Goal: Task Accomplishment & Management: Manage account settings

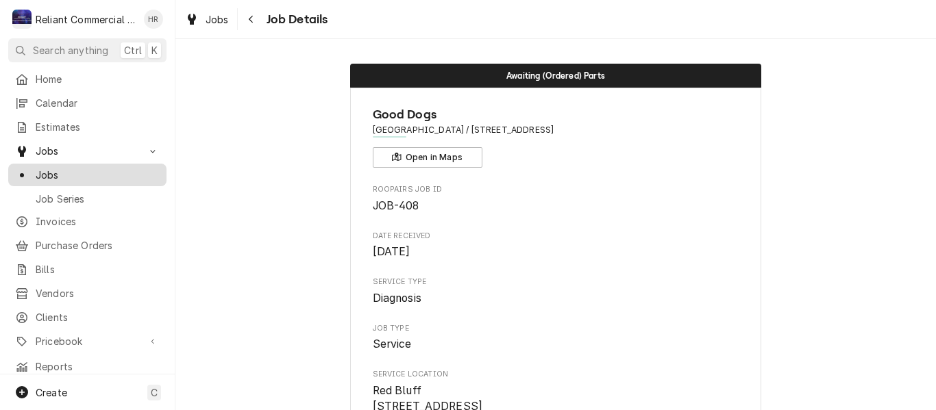
click at [52, 169] on span "Jobs" at bounding box center [98, 175] width 124 height 14
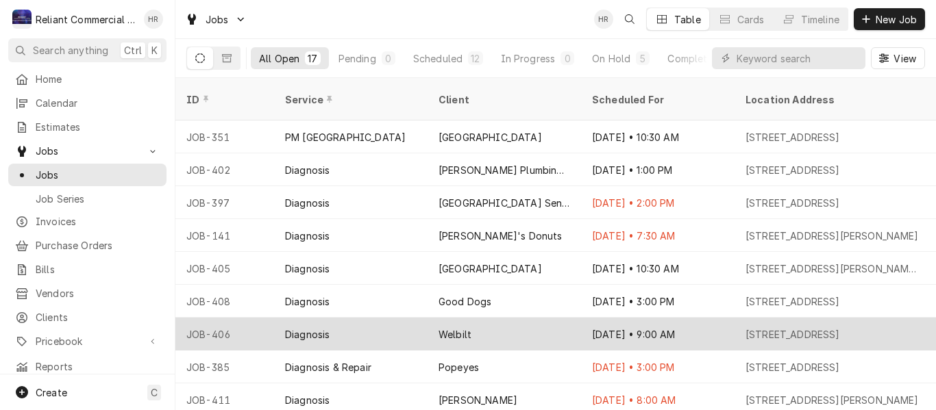
click at [532, 318] on div "Welbilt" at bounding box center [503, 334] width 153 height 33
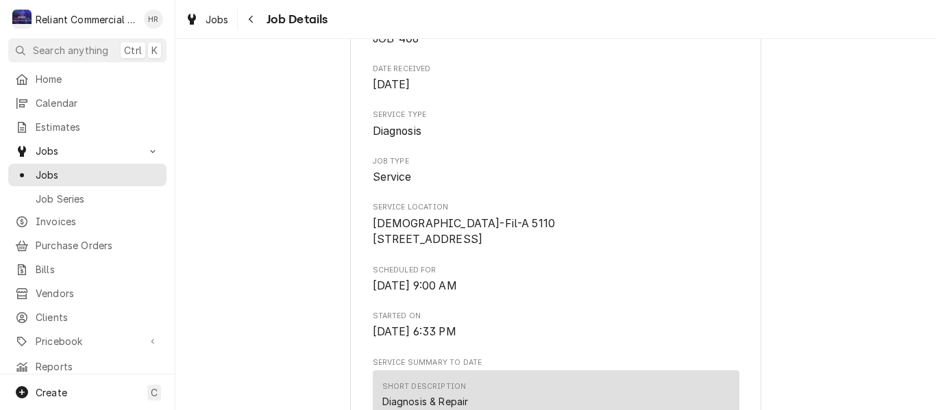
scroll to position [343, 0]
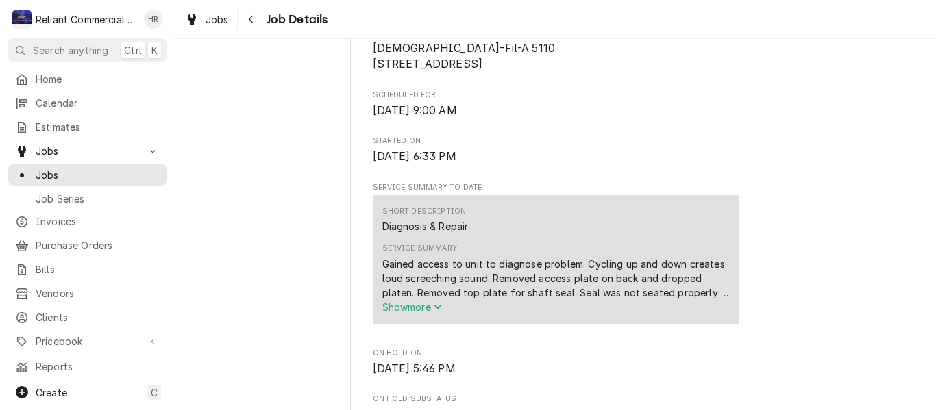
click at [403, 313] on span "Show more" at bounding box center [412, 307] width 60 height 12
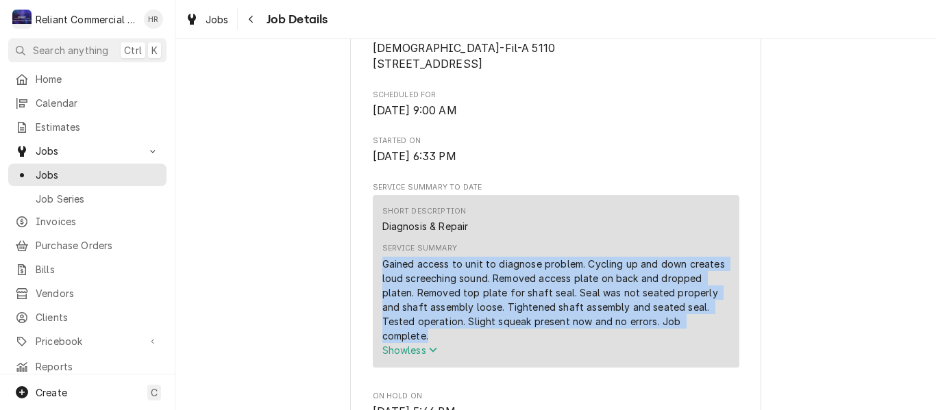
drag, startPoint x: 378, startPoint y: 279, endPoint x: 691, endPoint y: 334, distance: 317.8
click at [691, 334] on div "Gained access to unit to diagnose problem. Cycling up and down creates loud scr…" at bounding box center [555, 300] width 347 height 86
copy div "Gained access to unit to diagnose problem. Cycling up and down creates loud scr…"
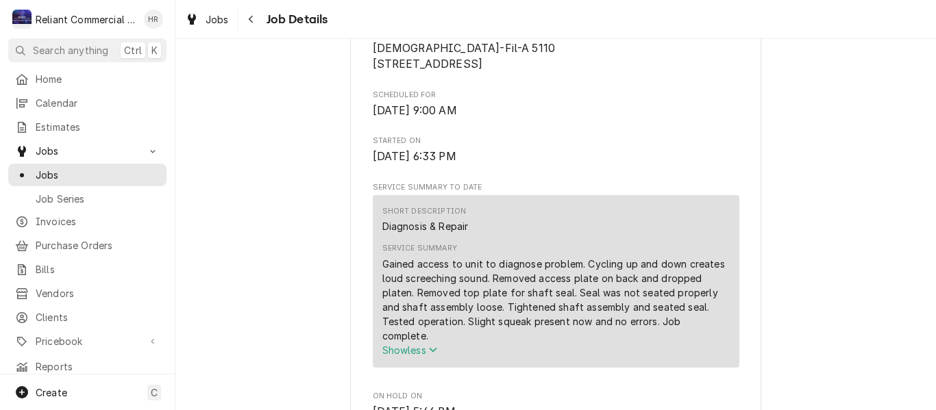
click at [732, 165] on span "Fri, Sep 5th, 2025 - 6:33 PM" at bounding box center [556, 157] width 367 height 16
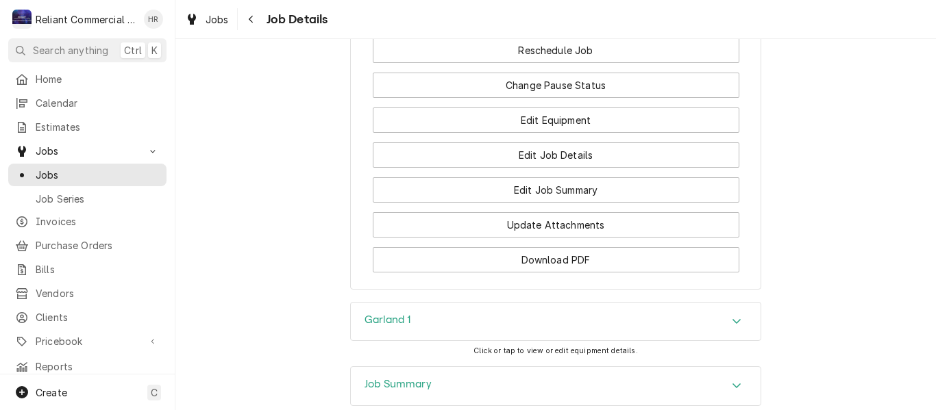
scroll to position [1635, 0]
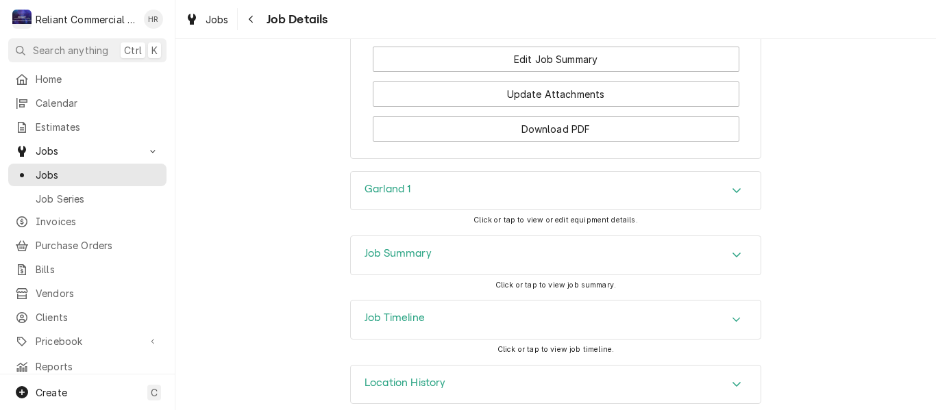
click at [732, 185] on icon "Accordion Header" at bounding box center [737, 190] width 10 height 11
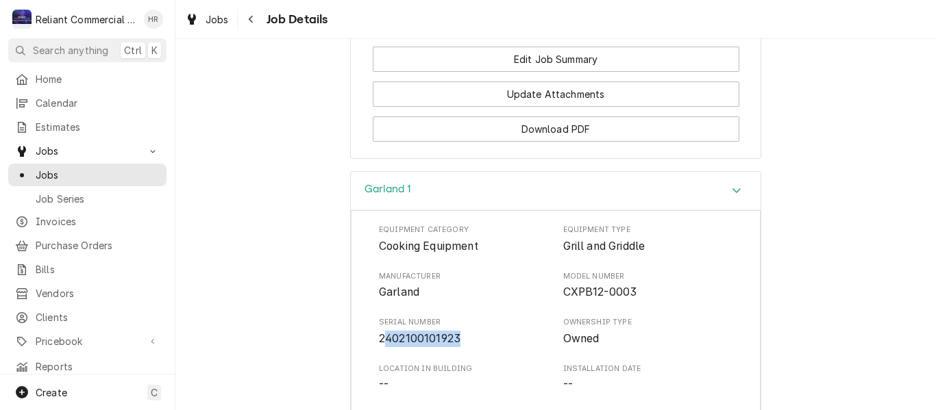
drag, startPoint x: 444, startPoint y: 324, endPoint x: 377, endPoint y: 319, distance: 66.6
click at [379, 331] on span "2402100101923" at bounding box center [464, 339] width 170 height 16
click at [491, 331] on span "2402100101923" at bounding box center [464, 339] width 170 height 16
drag, startPoint x: 466, startPoint y: 323, endPoint x: 375, endPoint y: 331, distance: 90.7
click at [379, 331] on div "Equipment Category Cooking Equipment Equipment Type Grill and Griddle Manufactu…" at bounding box center [556, 355] width 354 height 261
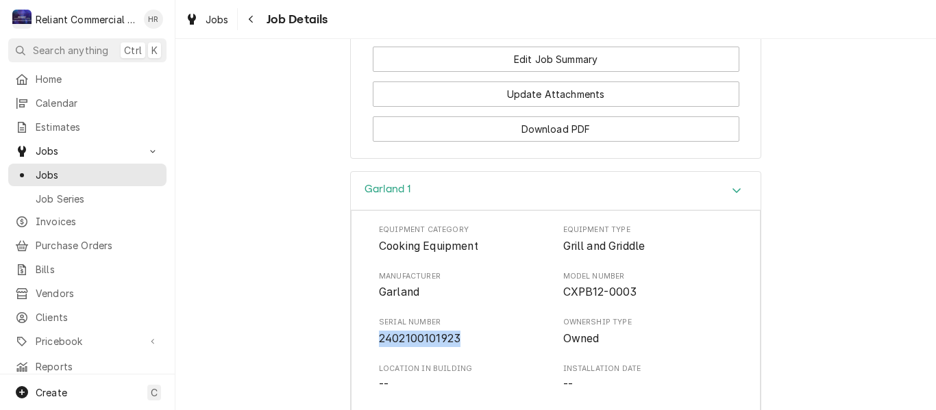
copy span "2402100101923"
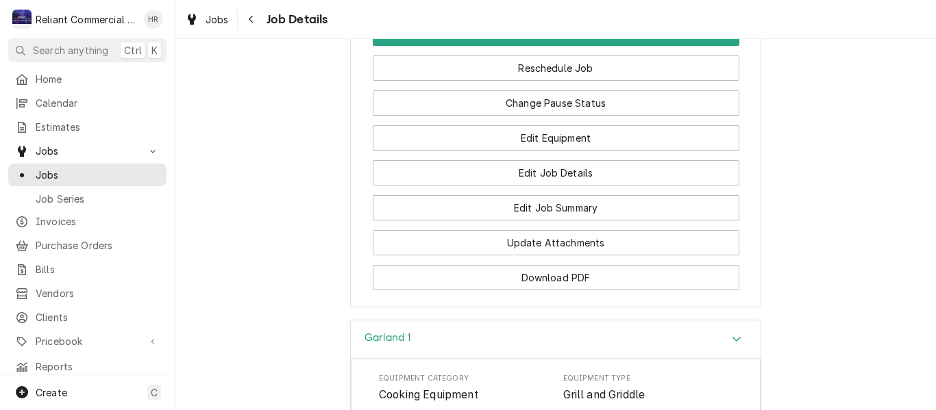
scroll to position [1302, 0]
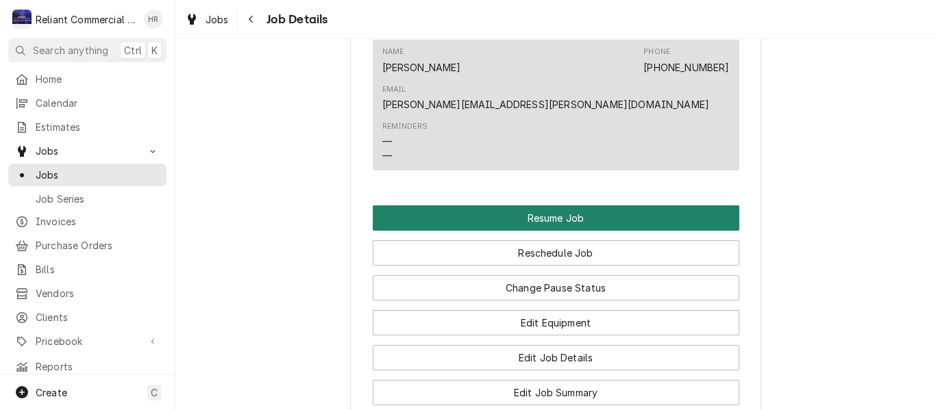
click at [551, 206] on button "Resume Job" at bounding box center [556, 218] width 367 height 25
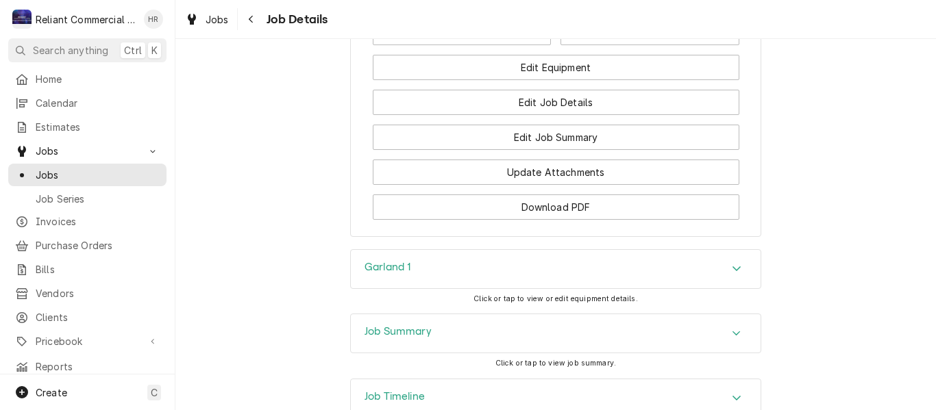
scroll to position [1233, 0]
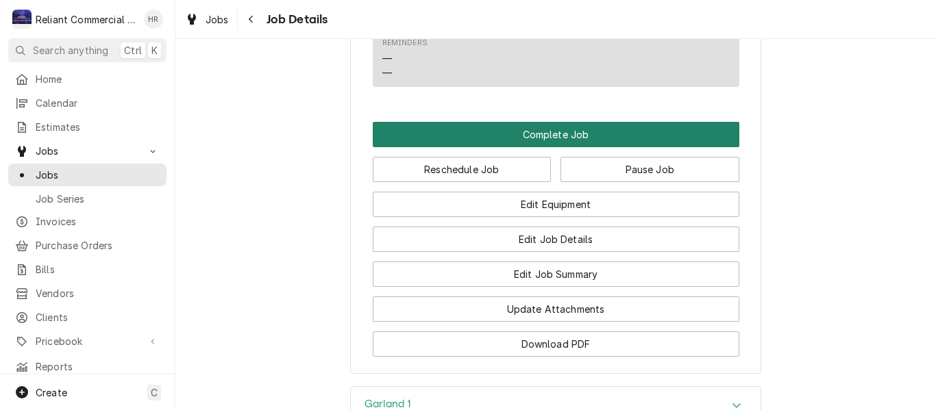
click at [560, 134] on button "Complete Job" at bounding box center [556, 134] width 367 height 25
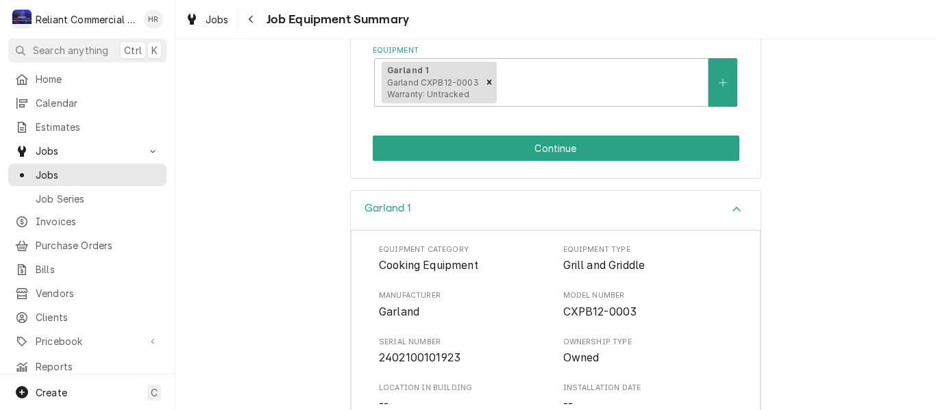
scroll to position [274, 0]
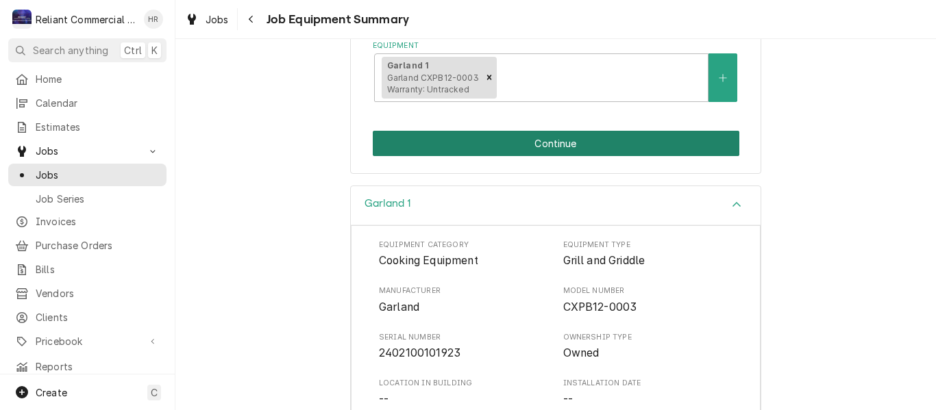
click at [551, 143] on button "Continue" at bounding box center [556, 143] width 367 height 25
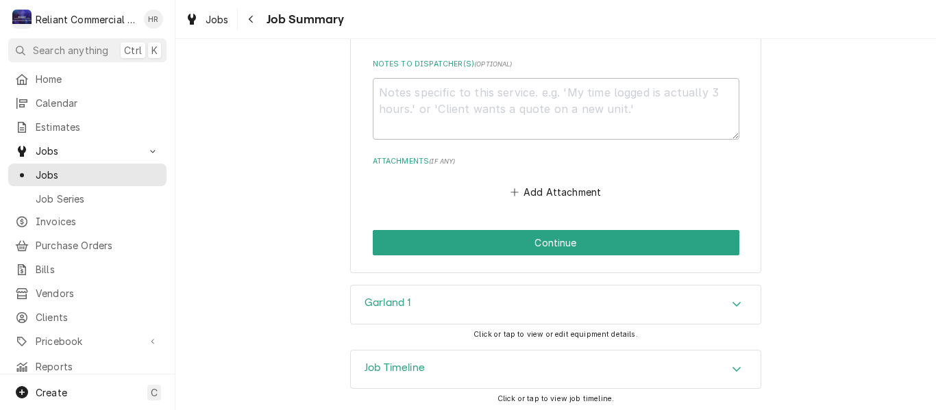
scroll to position [903, 0]
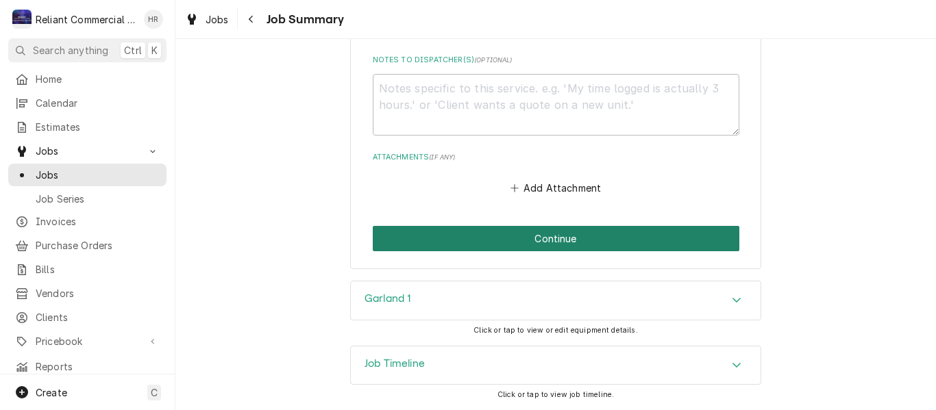
click at [575, 236] on button "Continue" at bounding box center [556, 238] width 367 height 25
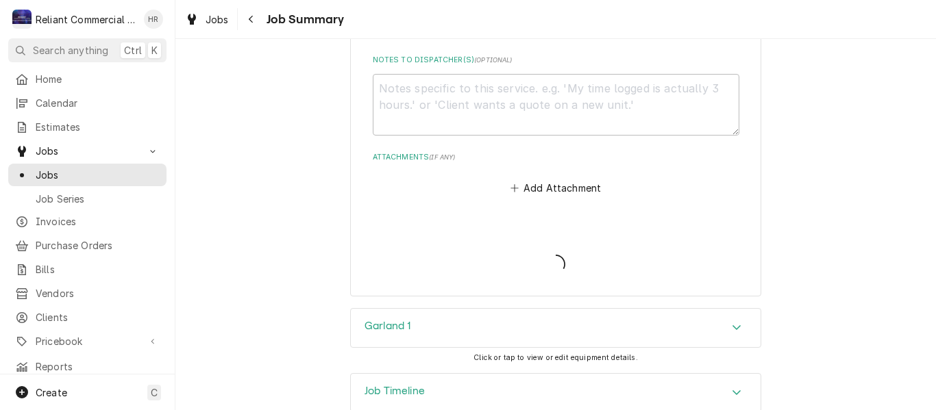
type textarea "x"
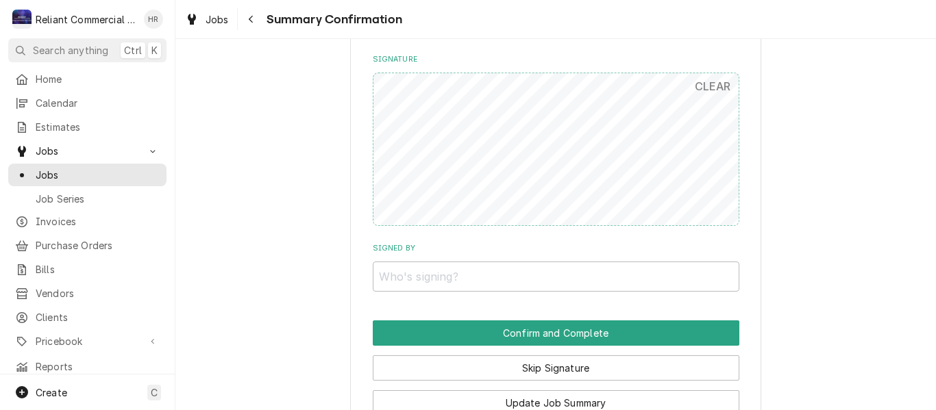
scroll to position [891, 0]
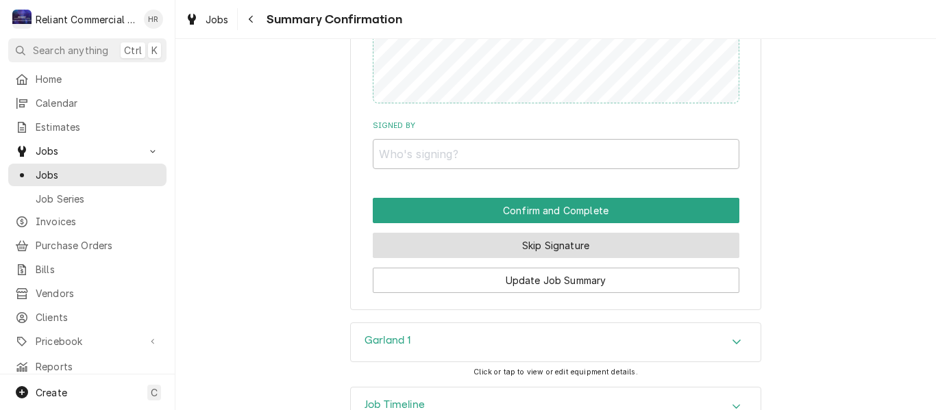
click at [543, 233] on button "Skip Signature" at bounding box center [556, 245] width 367 height 25
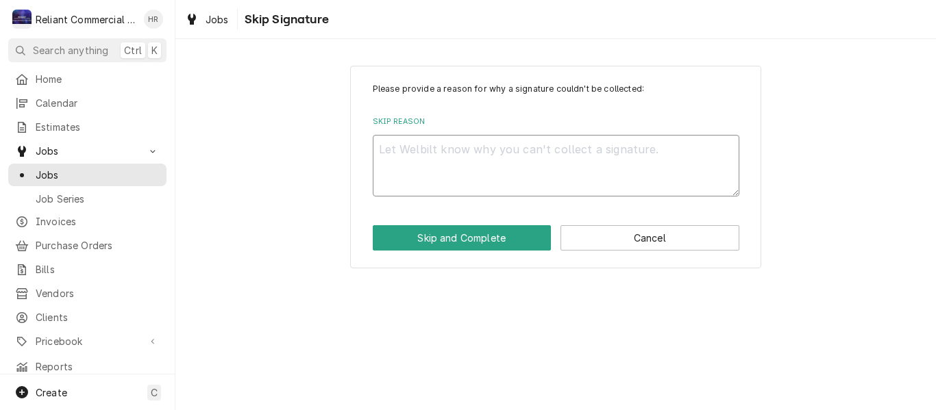
click at [473, 153] on textarea "Skip Reason" at bounding box center [556, 166] width 367 height 62
type textarea "x"
type textarea "H"
type textarea "x"
type textarea "He"
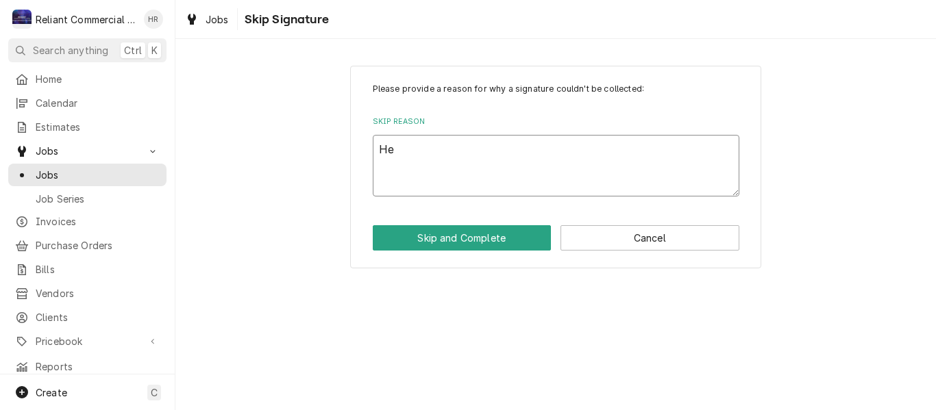
type textarea "x"
type textarea "Hea"
type textarea "x"
type textarea "Heat"
type textarea "x"
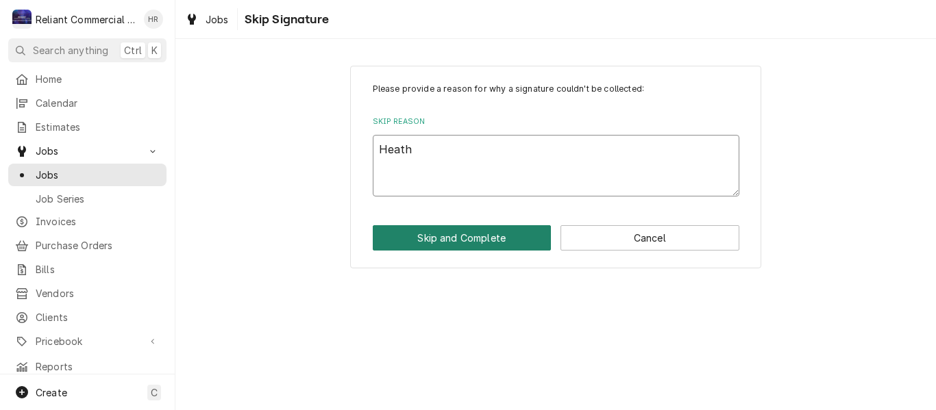
type textarea "Heath"
click at [493, 233] on button "Skip and Complete" at bounding box center [462, 237] width 179 height 25
type textarea "x"
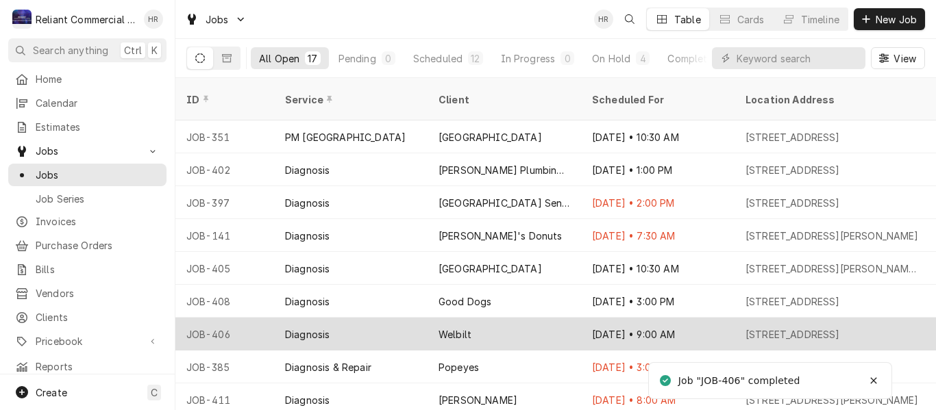
click at [447, 327] on div "Welbilt" at bounding box center [454, 334] width 33 height 14
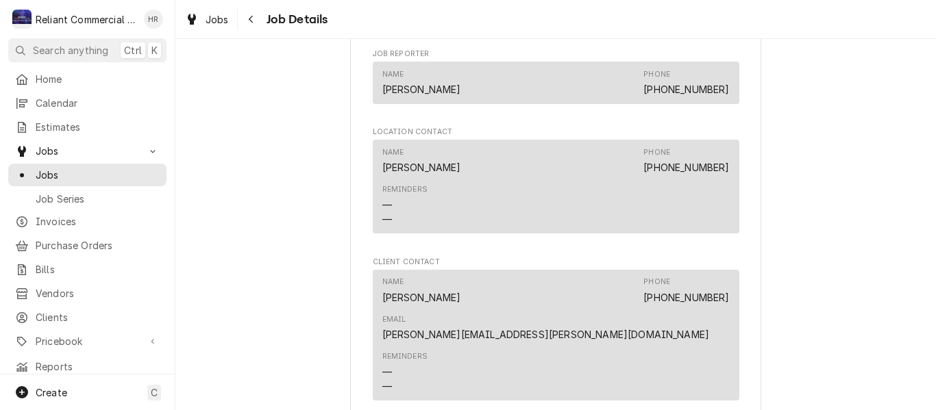
scroll to position [1096, 0]
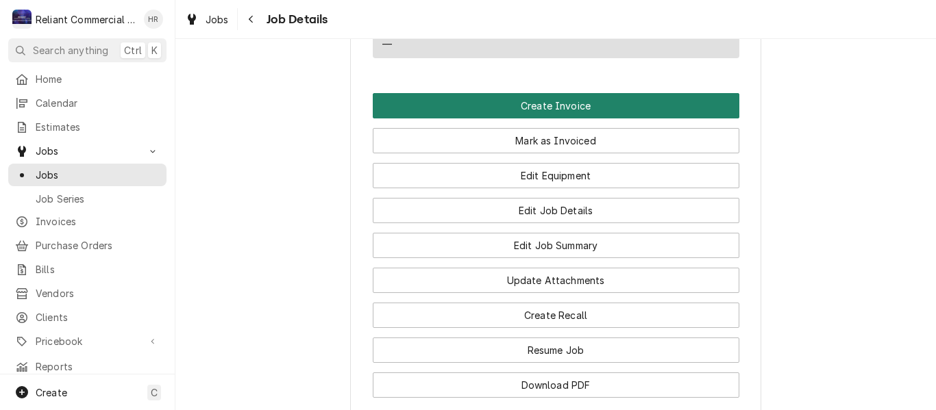
click at [585, 103] on button "Create Invoice" at bounding box center [556, 105] width 367 height 25
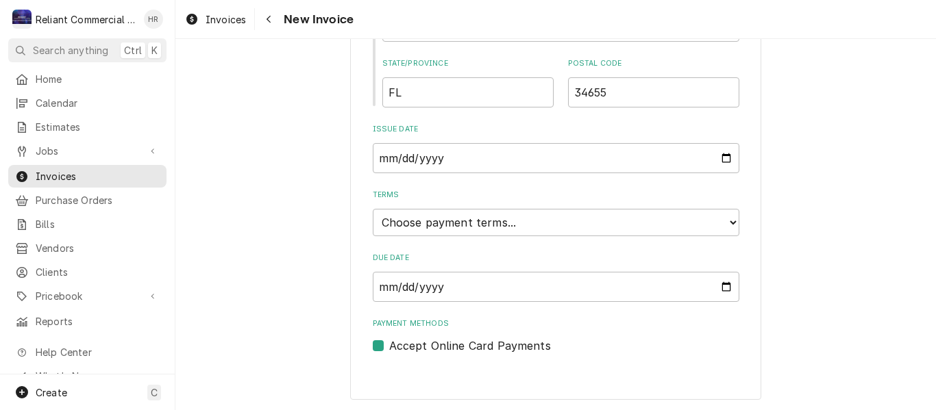
scroll to position [741, 0]
click at [718, 221] on select "Choose payment terms... Same Day Net 7 Net 14 Net 21 Net 30 Net 45 Net 60 Net 90" at bounding box center [556, 220] width 367 height 27
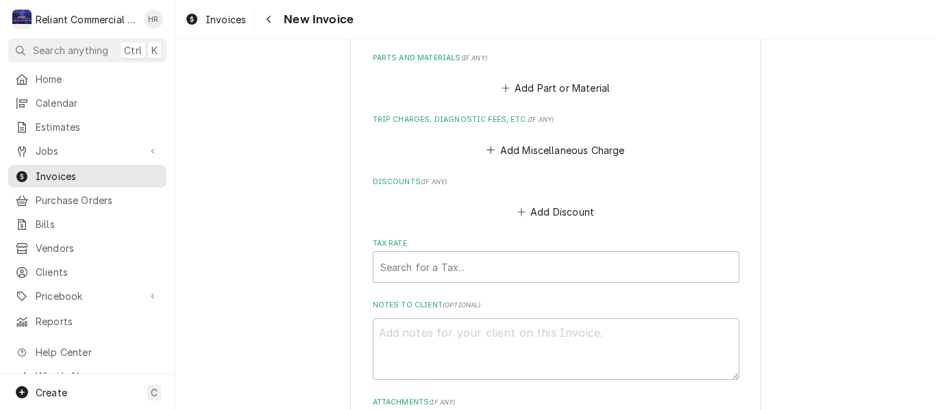
scroll to position [1507, 0]
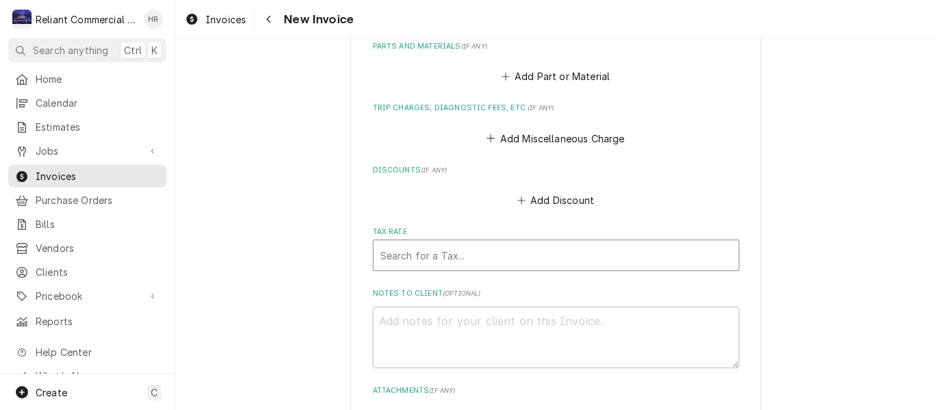
click at [508, 249] on div "Tax Rate" at bounding box center [555, 255] width 351 height 25
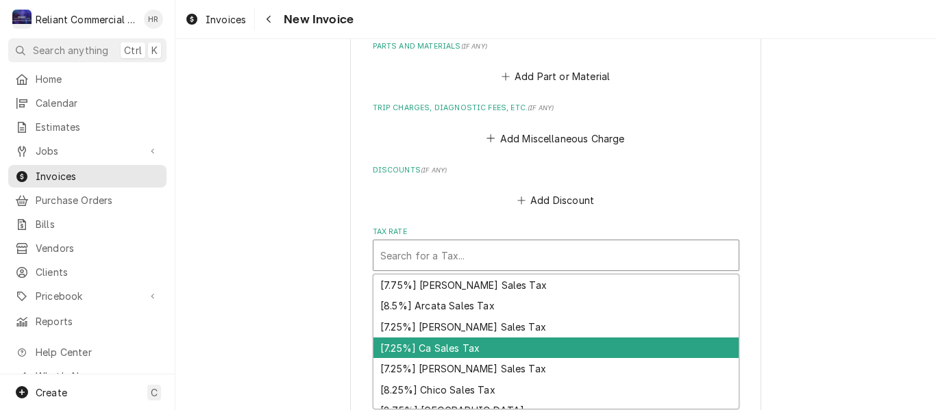
click at [460, 350] on div "[7.25%] Ca Sales Tax" at bounding box center [555, 348] width 365 height 21
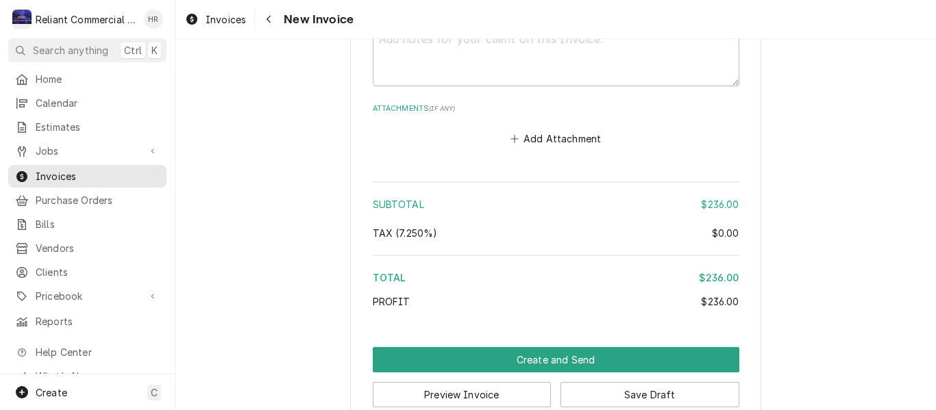
scroll to position [1839, 0]
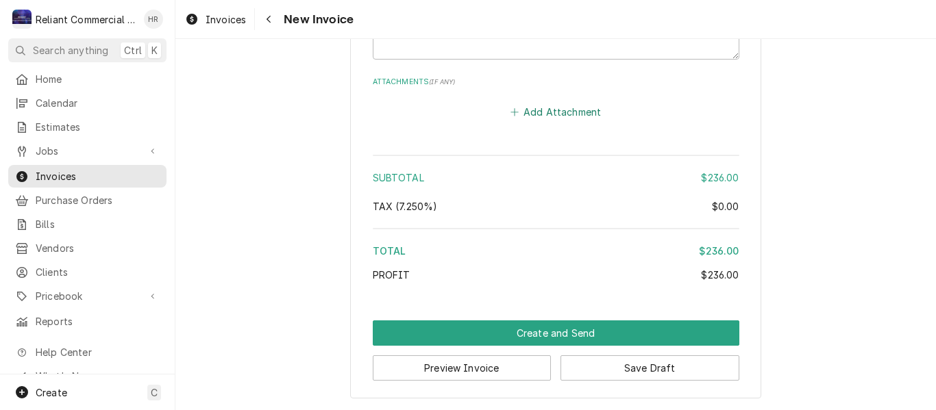
click at [557, 115] on button "Add Attachment" at bounding box center [556, 111] width 96 height 19
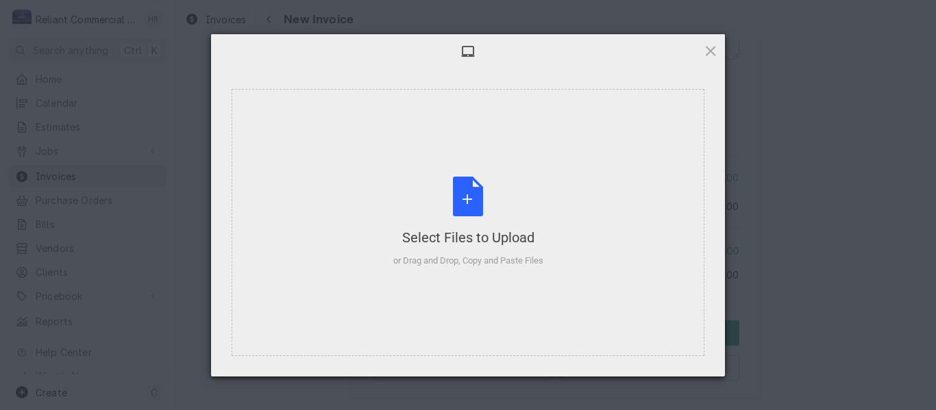
type textarea "x"
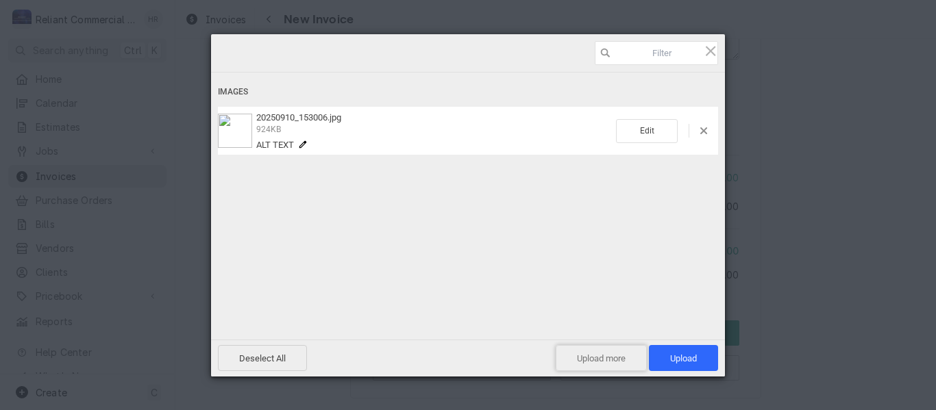
click at [614, 362] on span "Upload more" at bounding box center [601, 358] width 91 height 26
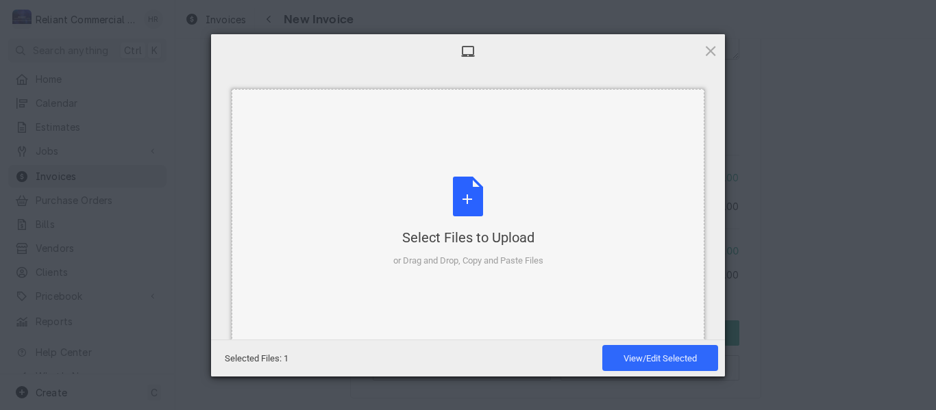
click at [472, 195] on div "Select Files to Upload or Drag and Drop, Copy and Paste Files" at bounding box center [468, 222] width 150 height 91
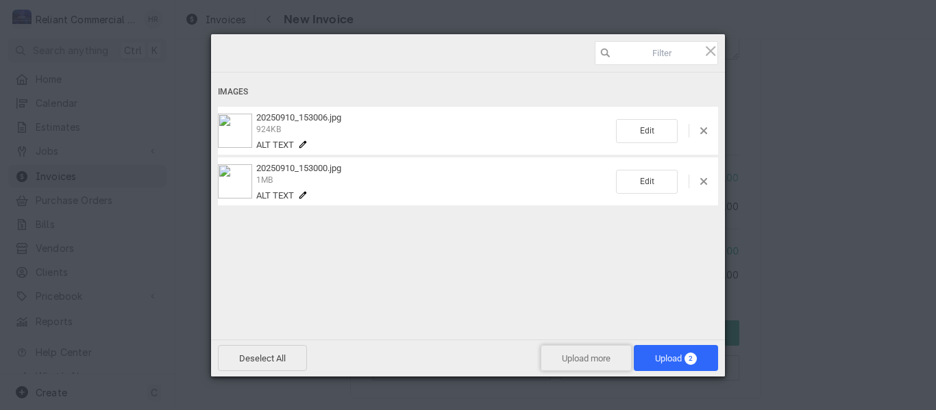
click at [594, 360] on span "Upload more" at bounding box center [586, 358] width 91 height 26
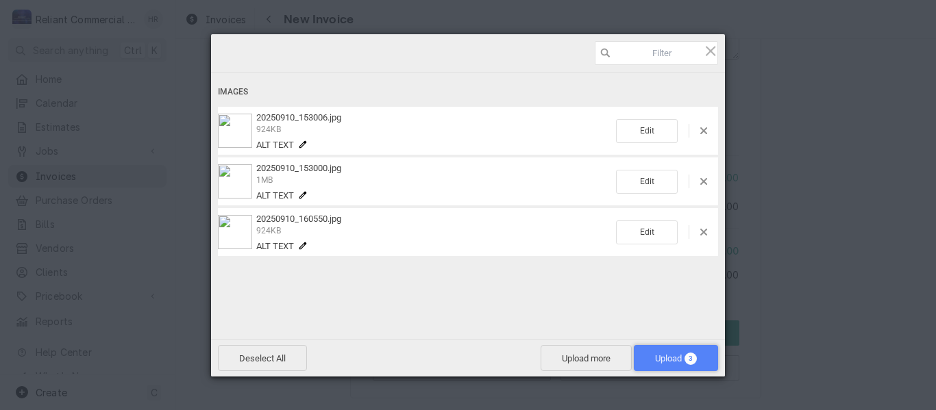
click at [660, 356] on span "Upload 3" at bounding box center [676, 359] width 42 height 10
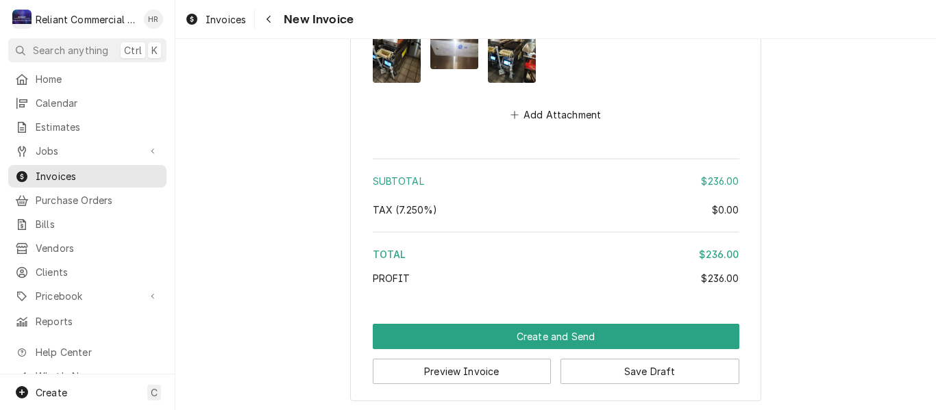
scroll to position [1923, 0]
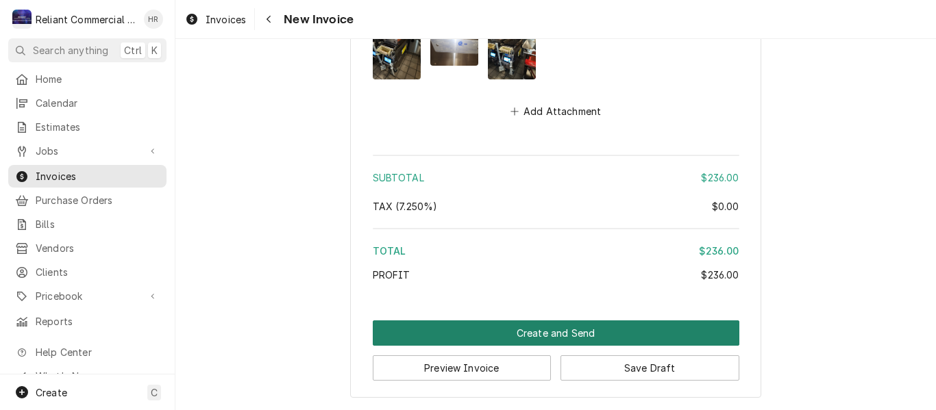
click at [557, 334] on button "Create and Send" at bounding box center [556, 333] width 367 height 25
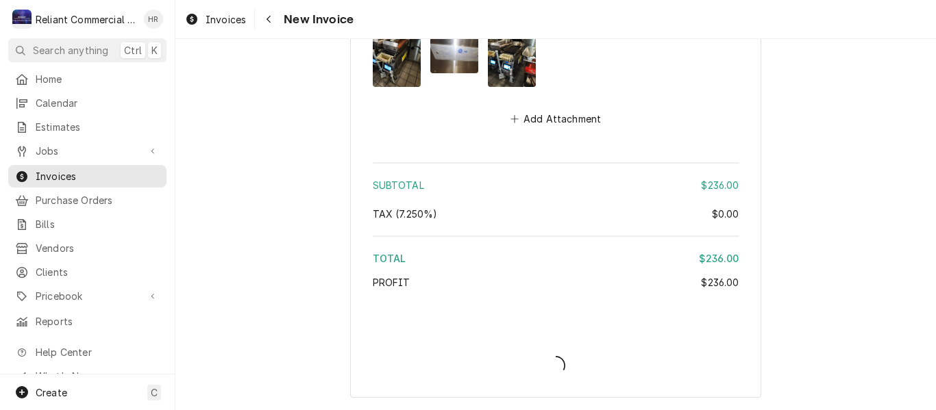
scroll to position [1915, 0]
type textarea "x"
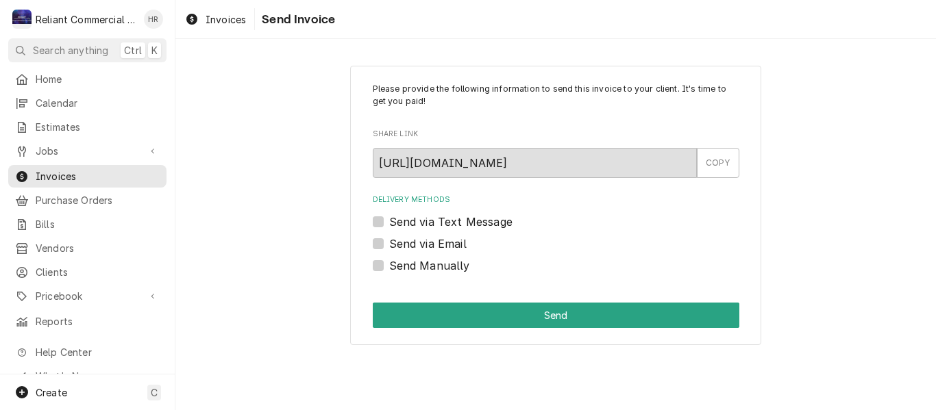
click at [389, 266] on label "Send Manually" at bounding box center [429, 266] width 81 height 16
click at [389, 266] on input "Send Manually" at bounding box center [572, 273] width 367 height 30
checkbox input "true"
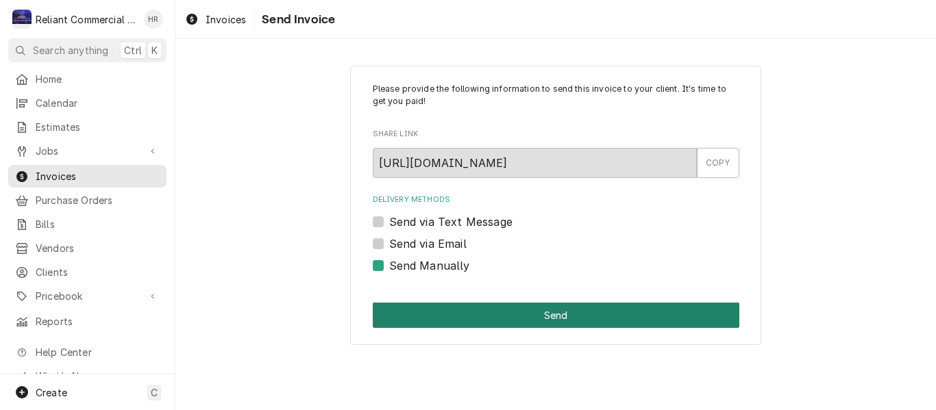
click at [560, 307] on button "Send" at bounding box center [556, 315] width 367 height 25
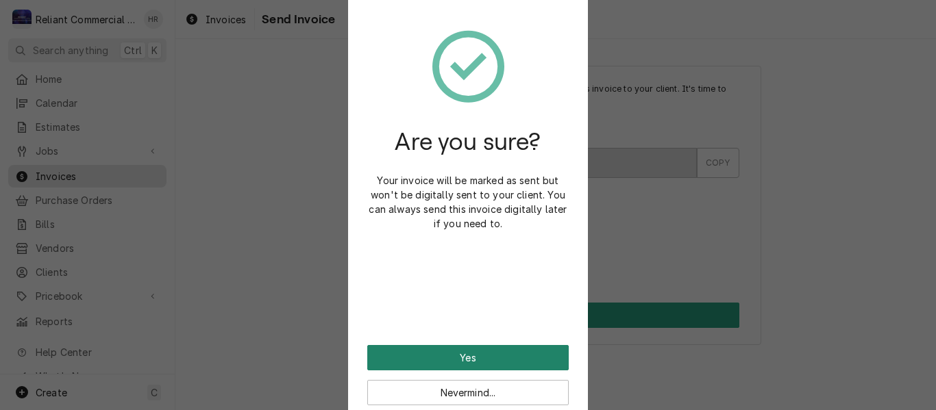
click at [498, 354] on button "Yes" at bounding box center [467, 357] width 201 height 25
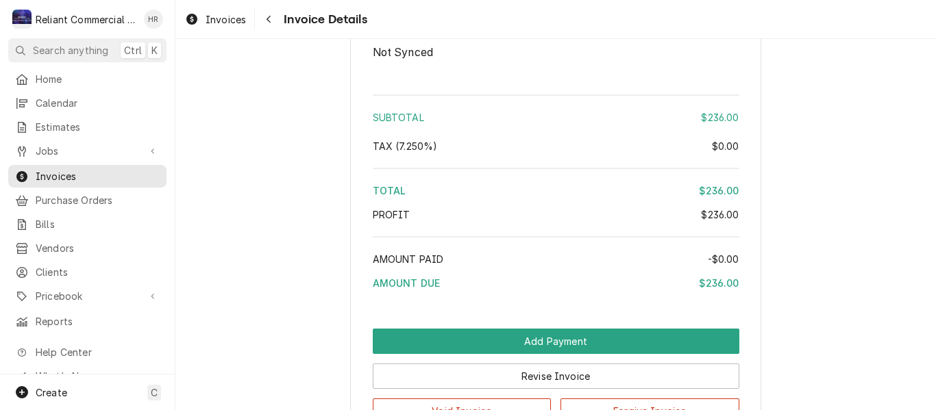
scroll to position [1507, 0]
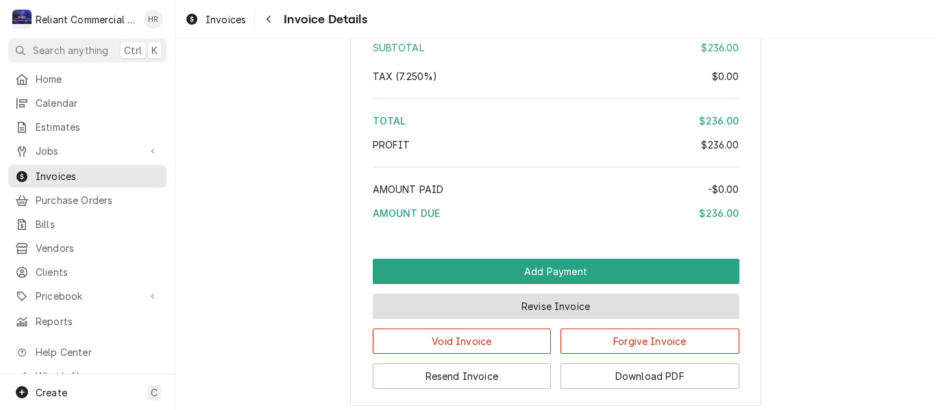
click at [565, 319] on button "Revise Invoice" at bounding box center [556, 306] width 367 height 25
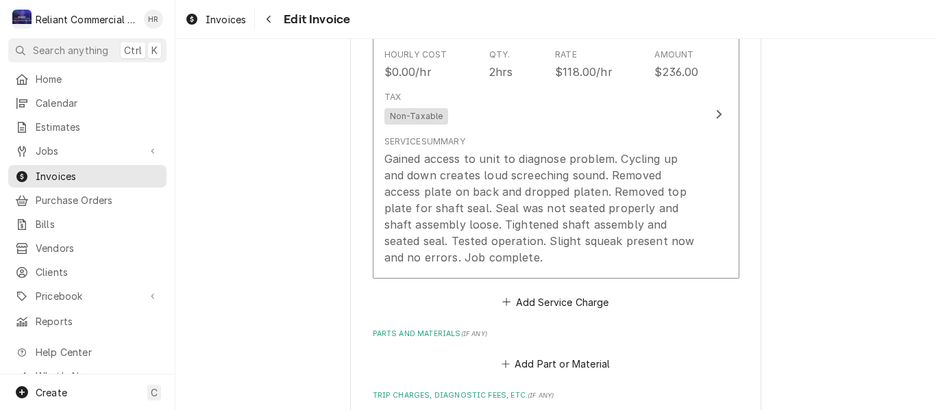
scroll to position [1233, 0]
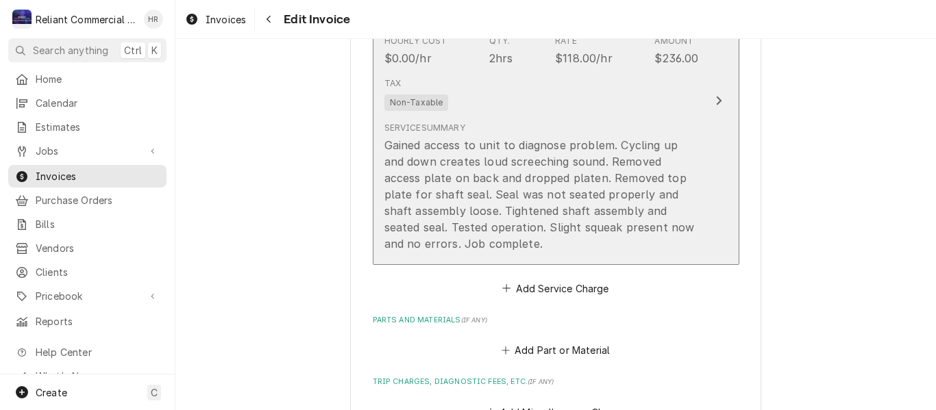
click at [613, 253] on div "Service Summary Gained access to unit to diagnose problem. Cycling up and down …" at bounding box center [541, 186] width 314 height 141
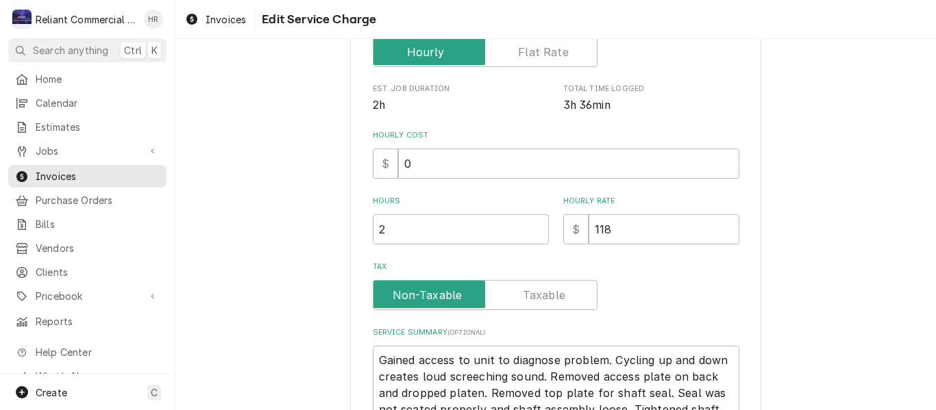
scroll to position [274, 0]
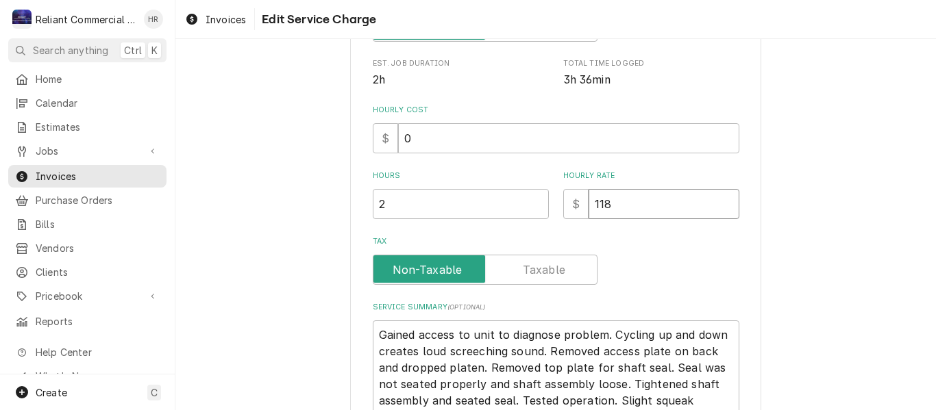
drag, startPoint x: 630, startPoint y: 205, endPoint x: 580, endPoint y: 215, distance: 51.7
click at [588, 214] on input "118" at bounding box center [663, 204] width 151 height 30
type textarea "x"
type input "1"
type textarea "x"
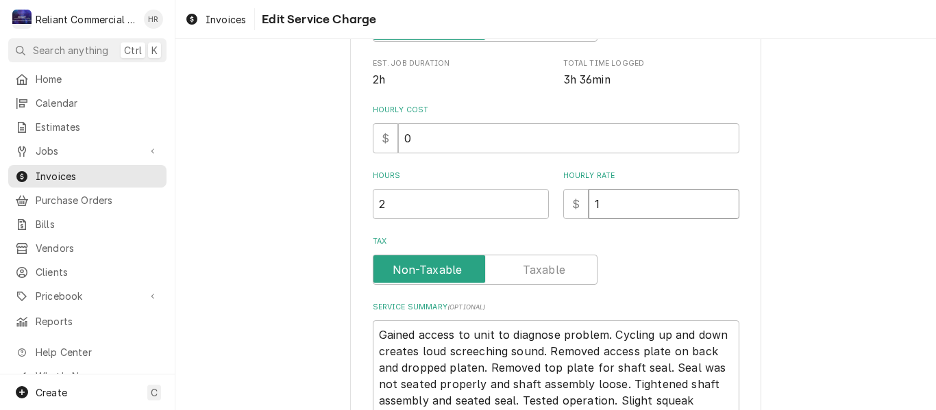
type input "12"
type textarea "x"
type input "125"
type textarea "x"
type input "125.0"
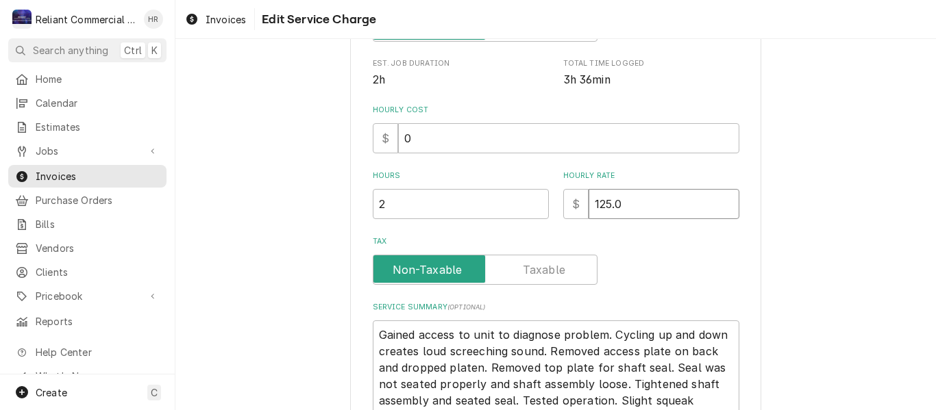
type textarea "x"
type input "125.00"
click at [433, 212] on input "2" at bounding box center [461, 204] width 176 height 30
type textarea "x"
type input "2.5"
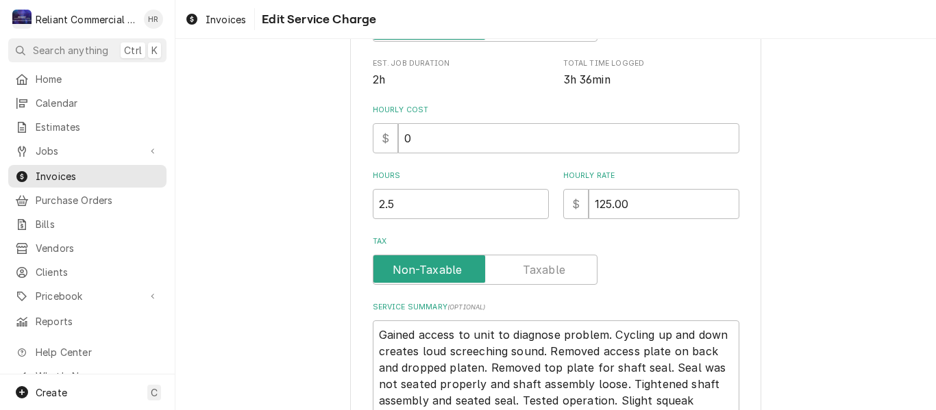
click at [806, 254] on div "Use the fields below to edit this service charge Short Description Diagnosis & …" at bounding box center [555, 164] width 760 height 771
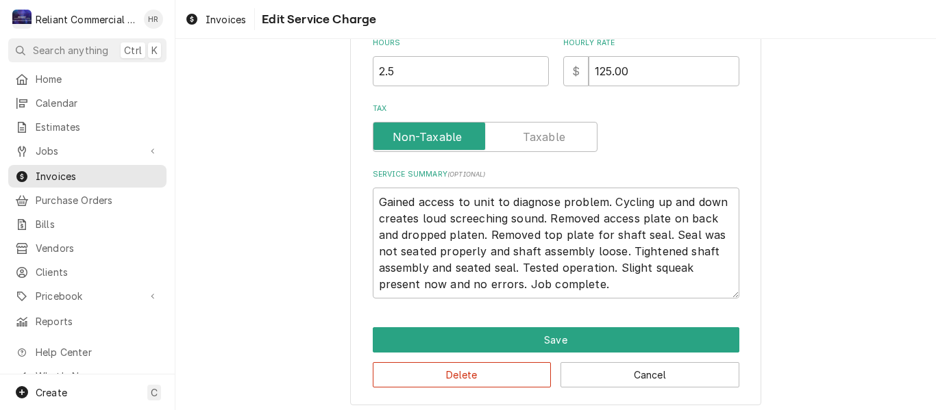
scroll to position [414, 0]
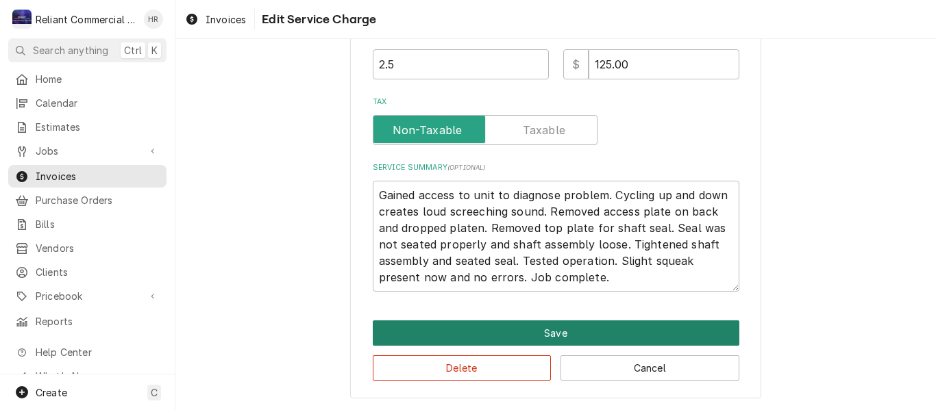
click at [523, 334] on button "Save" at bounding box center [556, 333] width 367 height 25
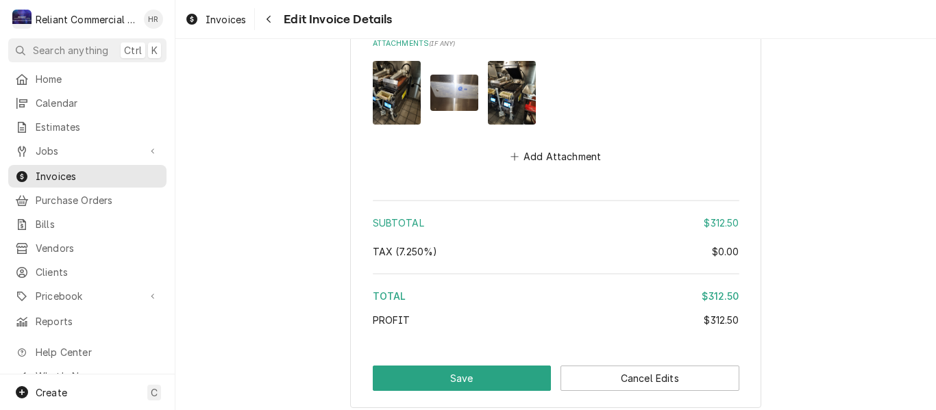
scroll to position [1952, 0]
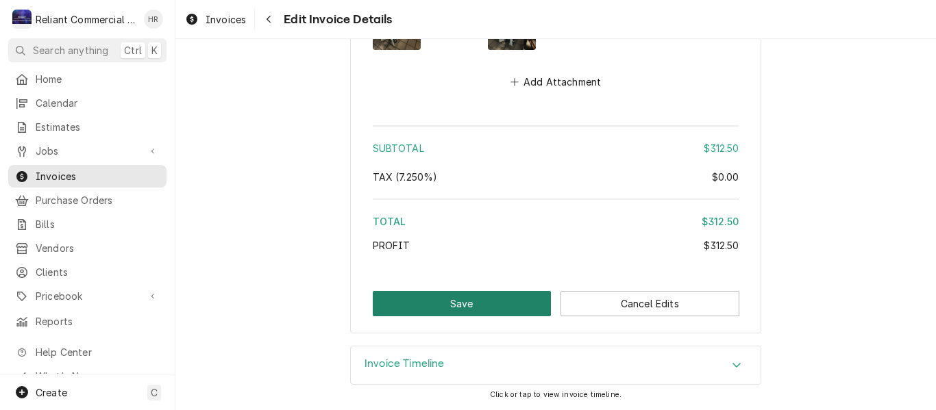
click at [460, 306] on button "Save" at bounding box center [462, 303] width 179 height 25
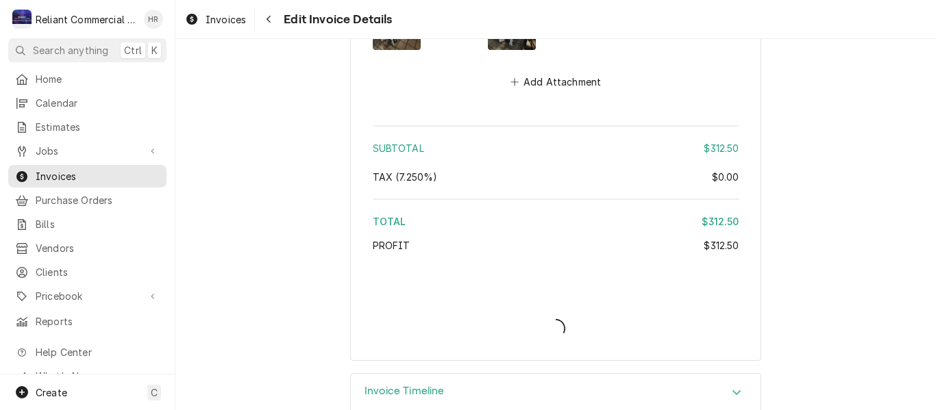
type textarea "x"
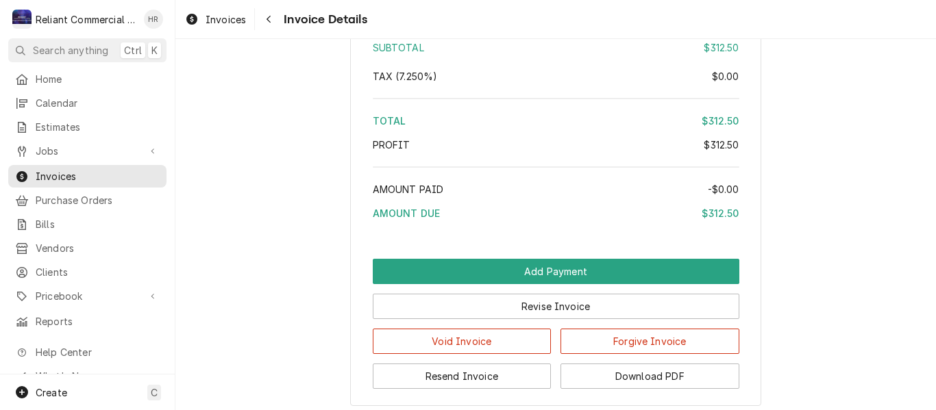
scroll to position [1611, 0]
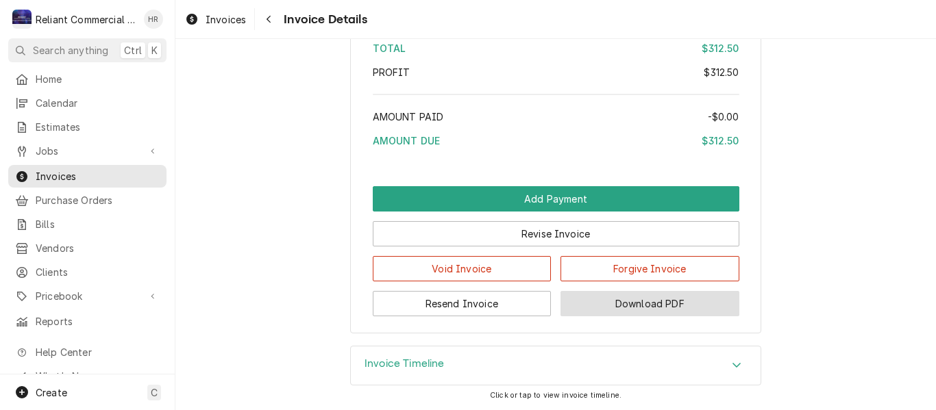
click at [657, 303] on button "Download PDF" at bounding box center [649, 303] width 179 height 25
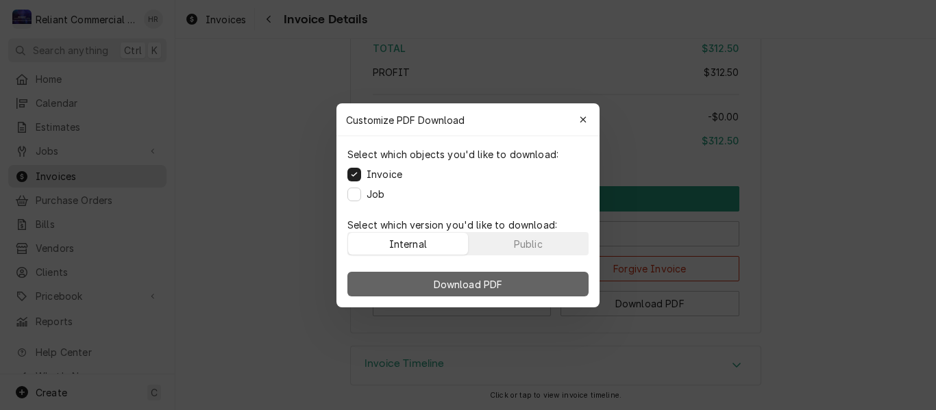
click at [449, 290] on span "Download PDF" at bounding box center [468, 284] width 75 height 14
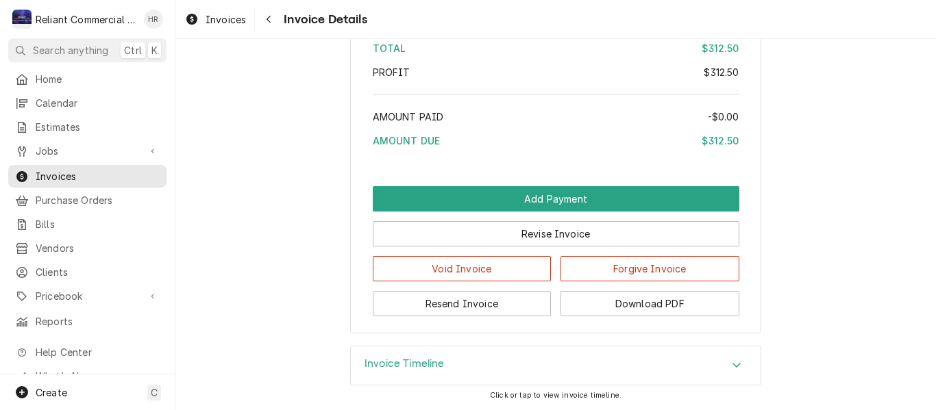
click at [632, 16] on div "Invoices Invoice Details" at bounding box center [555, 19] width 760 height 38
